Goal: Task Accomplishment & Management: Manage account settings

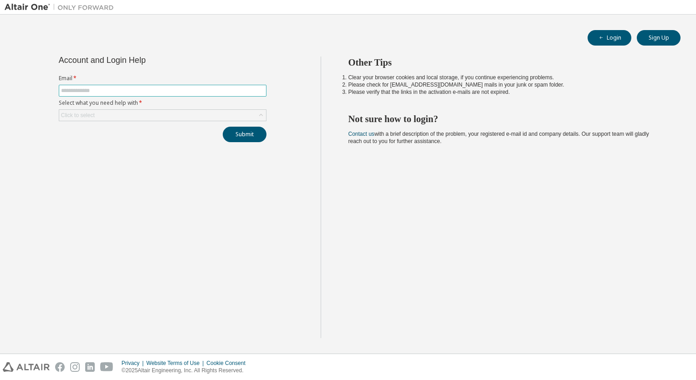
click at [102, 87] on input "text" at bounding box center [162, 90] width 203 height 7
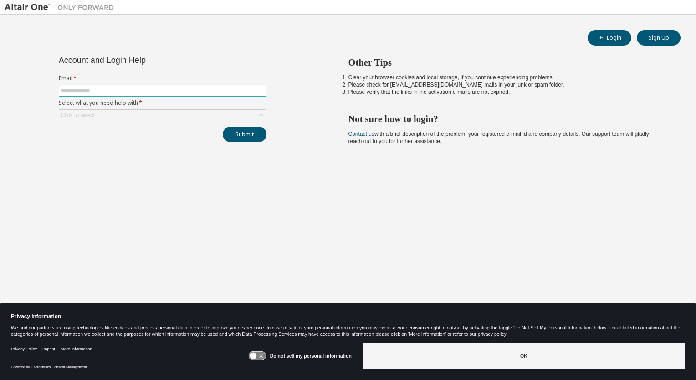
click at [128, 90] on input "text" at bounding box center [162, 90] width 203 height 7
type input "**********"
click at [120, 116] on div "Click to select" at bounding box center [162, 115] width 207 height 11
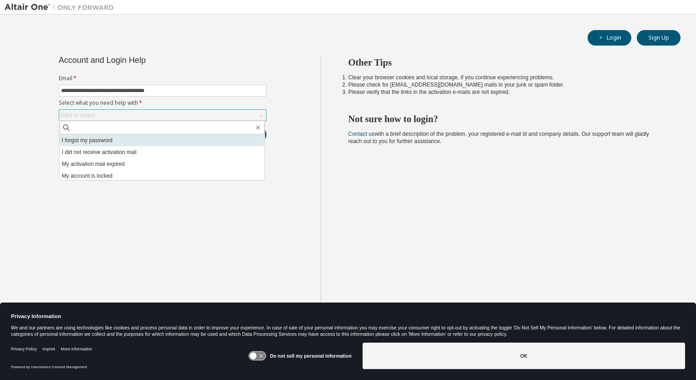
click at [107, 141] on li "I forgot my password" at bounding box center [162, 140] width 205 height 12
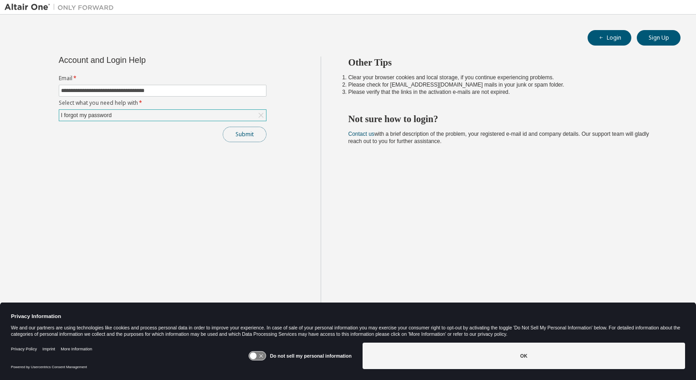
click at [238, 137] on button "Submit" at bounding box center [245, 134] width 44 height 15
click at [171, 90] on input "**********" at bounding box center [162, 90] width 203 height 7
click at [239, 134] on button "Submit" at bounding box center [245, 134] width 44 height 15
click at [263, 355] on icon at bounding box center [261, 356] width 4 height 4
click at [264, 355] on icon at bounding box center [261, 355] width 7 height 7
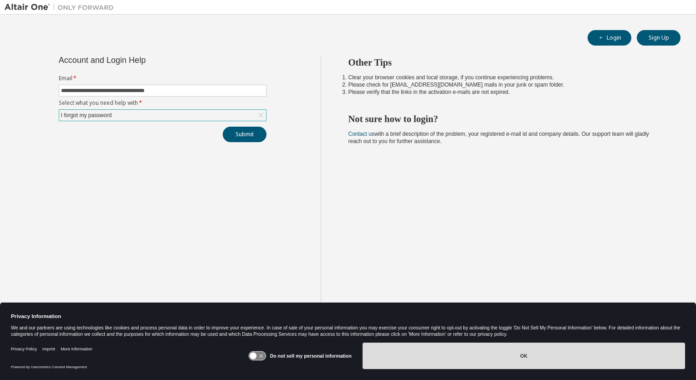
click at [530, 360] on button "OK" at bounding box center [523, 355] width 322 height 26
